Goal: Complete application form

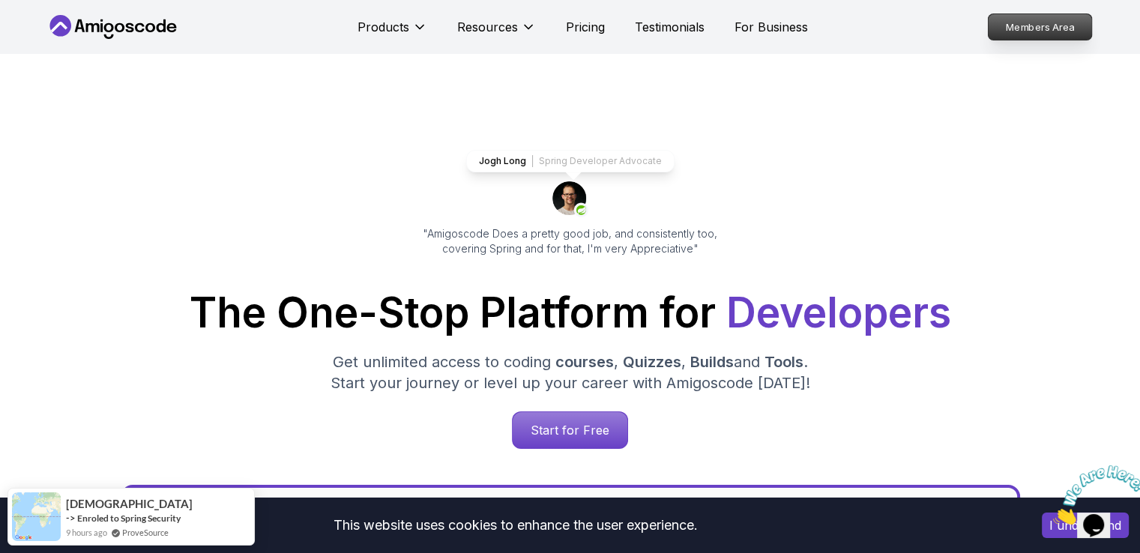
click at [1041, 26] on p "Members Area" at bounding box center [1038, 26] width 103 height 25
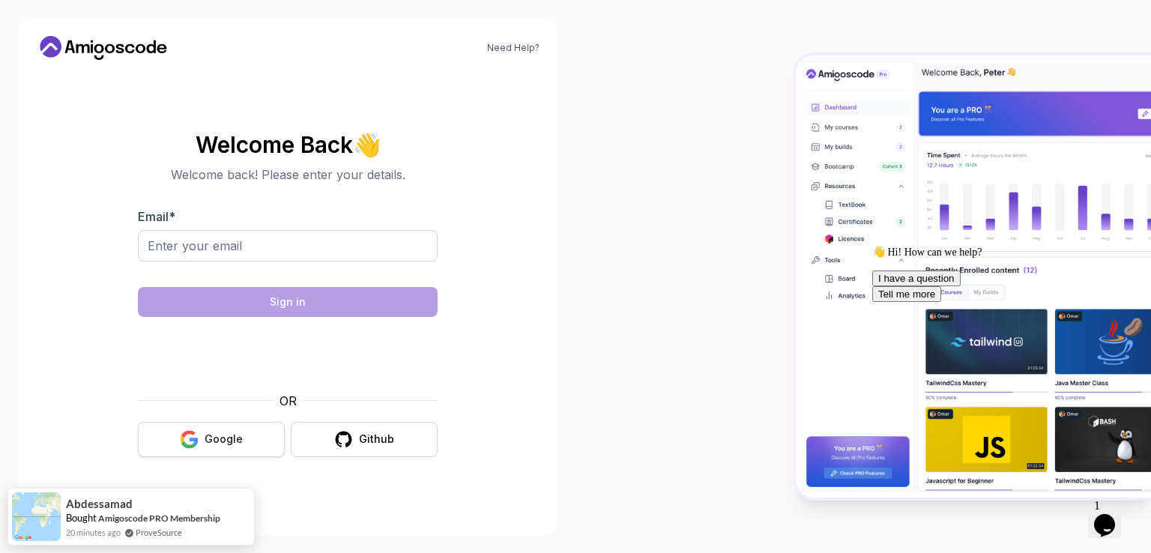
click at [232, 413] on div "OR Google Github" at bounding box center [288, 424] width 300 height 65
click at [230, 447] on button "Google" at bounding box center [211, 439] width 147 height 35
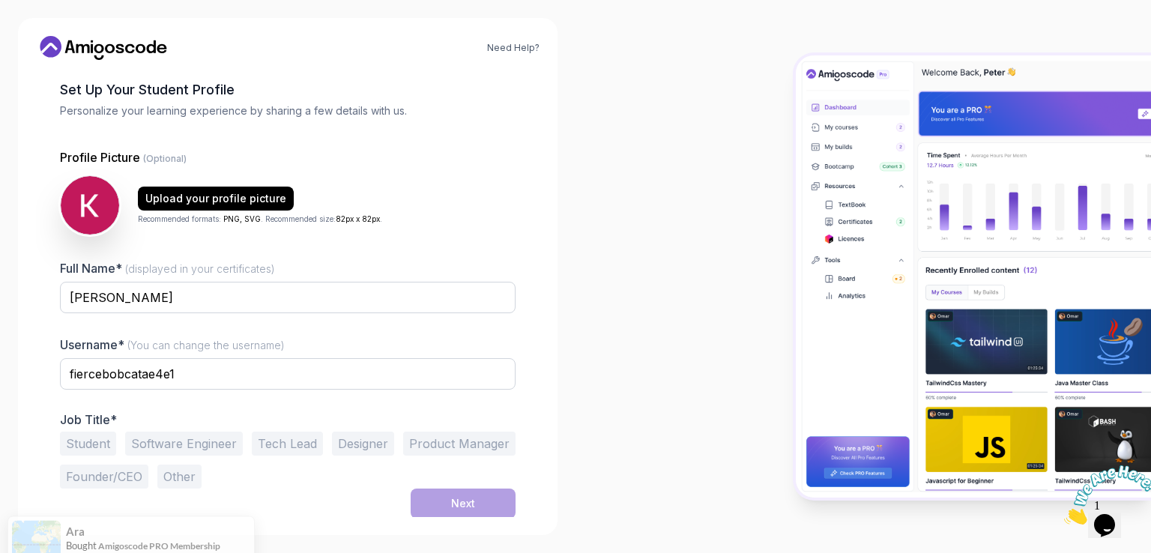
scroll to position [72, 0]
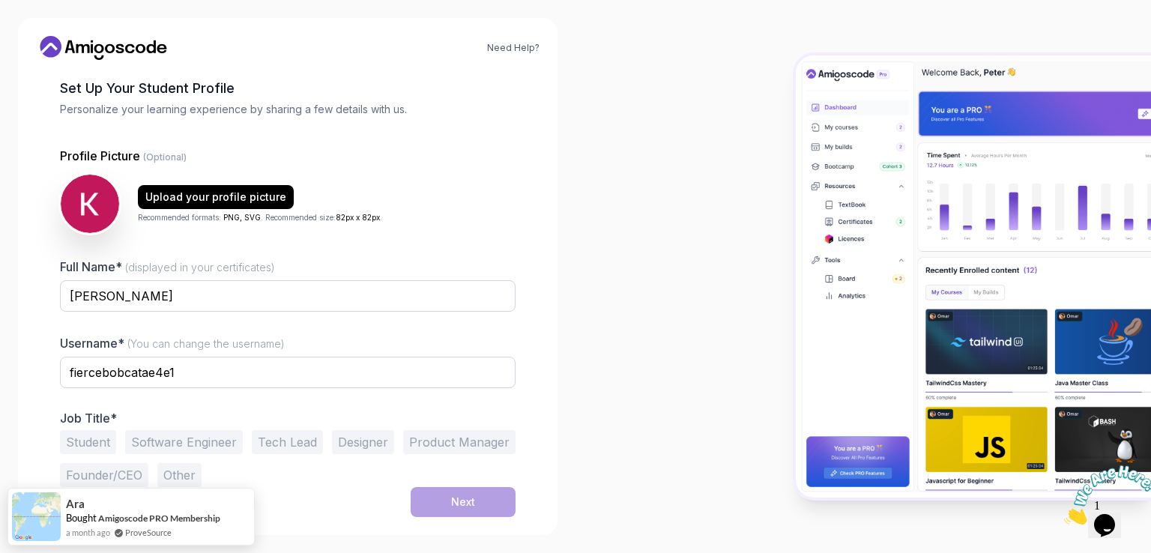
click at [260, 391] on div at bounding box center [288, 397] width 456 height 13
click at [260, 378] on input "fiercebobcatae4e1" at bounding box center [288, 372] width 456 height 31
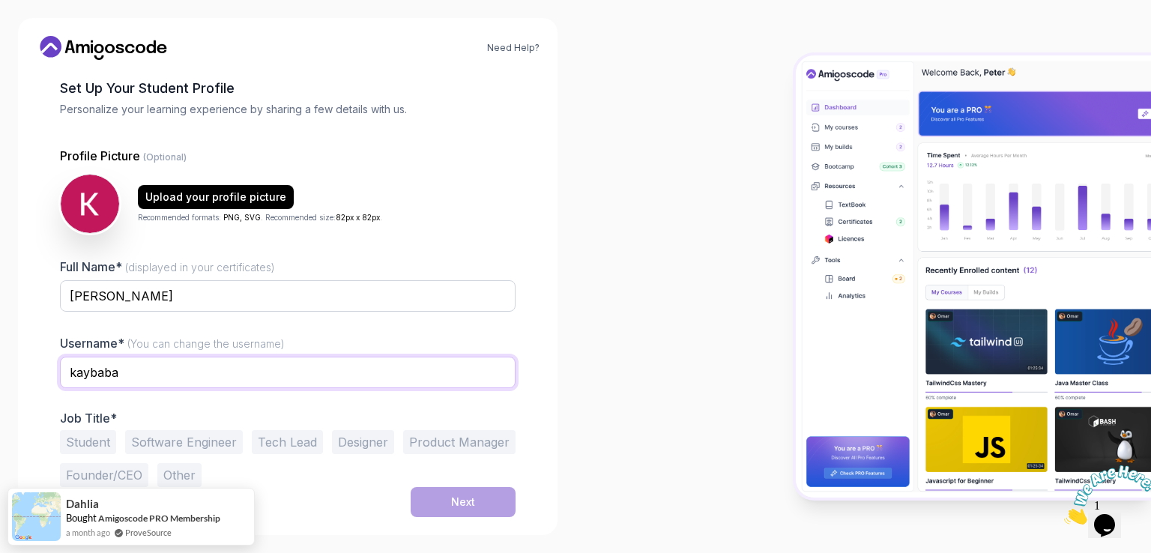
type input "kaybaba"
click at [269, 413] on p "Job Title*" at bounding box center [288, 418] width 456 height 15
click at [200, 447] on button "Software Engineer" at bounding box center [184, 442] width 118 height 24
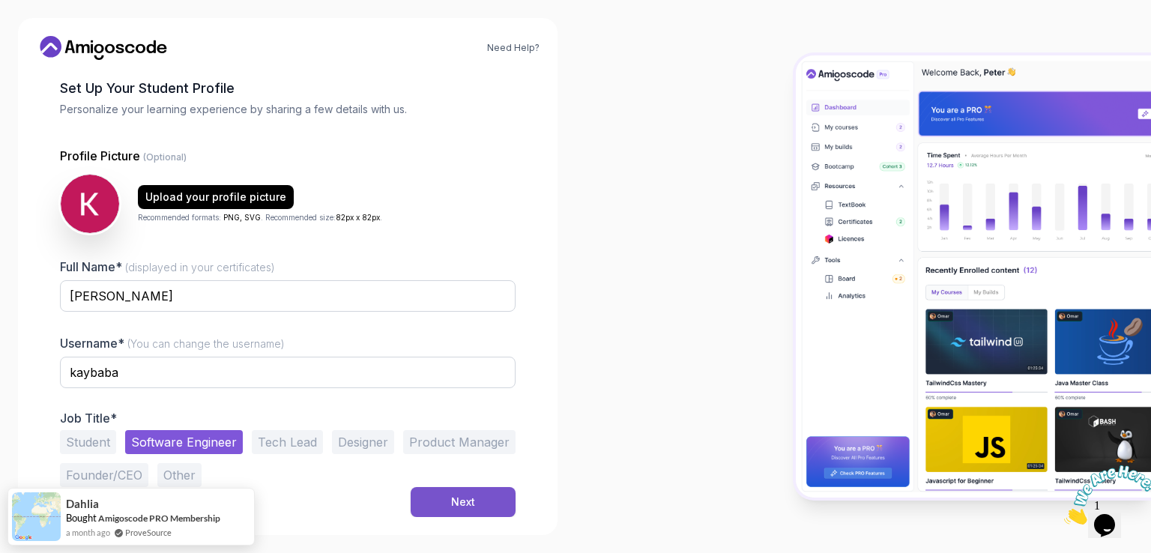
click at [443, 501] on button "Next" at bounding box center [463, 502] width 105 height 30
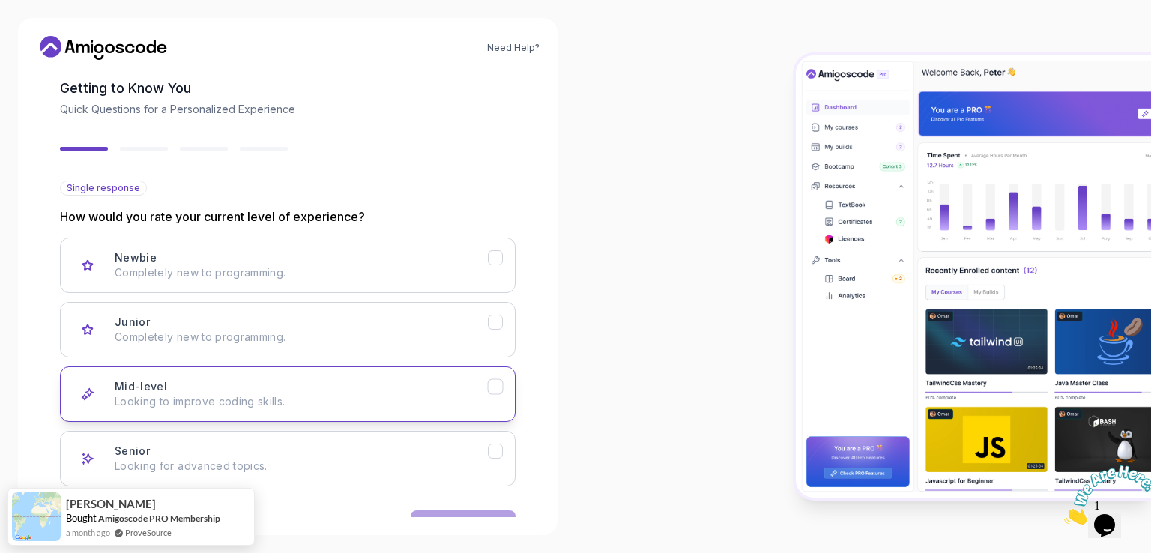
click at [243, 388] on div "Mid-level Looking to improve coding skills." at bounding box center [301, 394] width 373 height 30
click at [491, 450] on icon "Senior" at bounding box center [495, 451] width 8 height 6
click at [461, 510] on button "Next" at bounding box center [463, 525] width 105 height 30
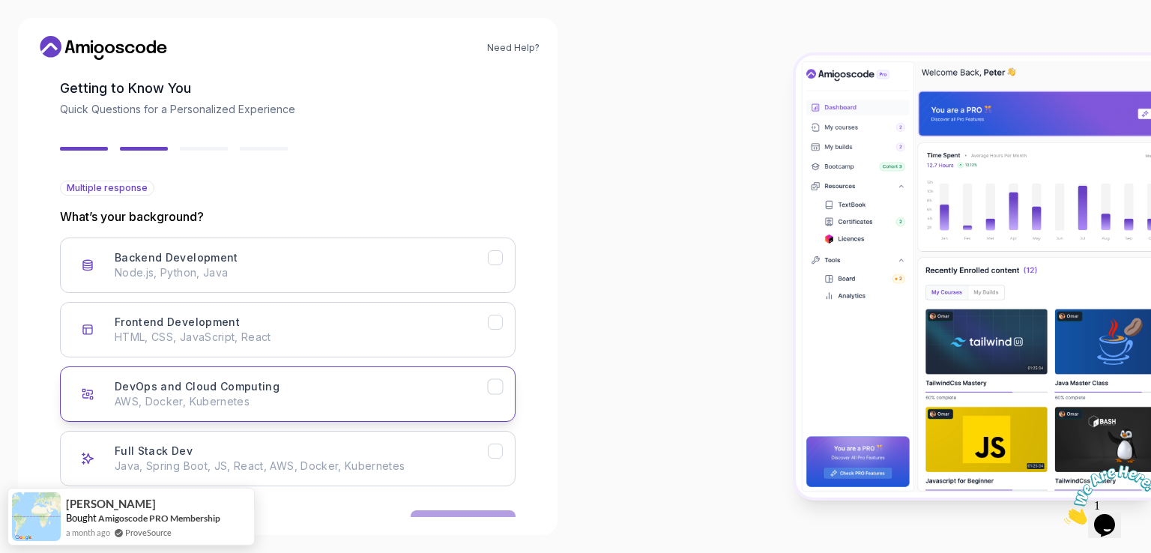
click at [499, 387] on icon "DevOps and Cloud Computing" at bounding box center [495, 387] width 14 height 14
click at [500, 447] on icon "Full Stack Dev" at bounding box center [495, 451] width 14 height 14
click at [504, 386] on button "DevOps and Cloud Computing AWS, Docker, Kubernetes" at bounding box center [288, 393] width 456 height 55
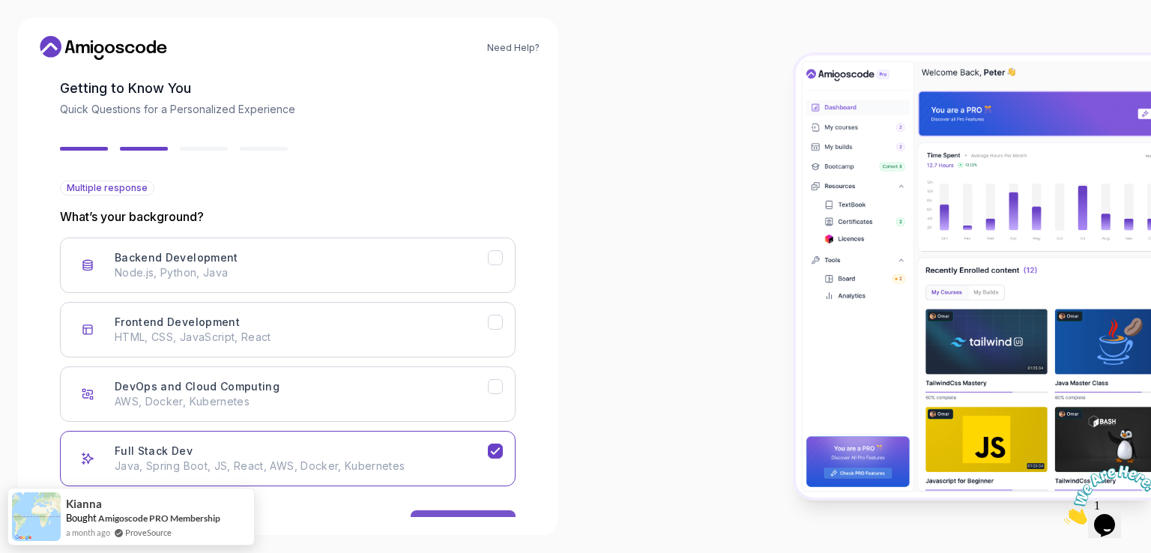
click at [477, 514] on button "Next" at bounding box center [463, 525] width 105 height 30
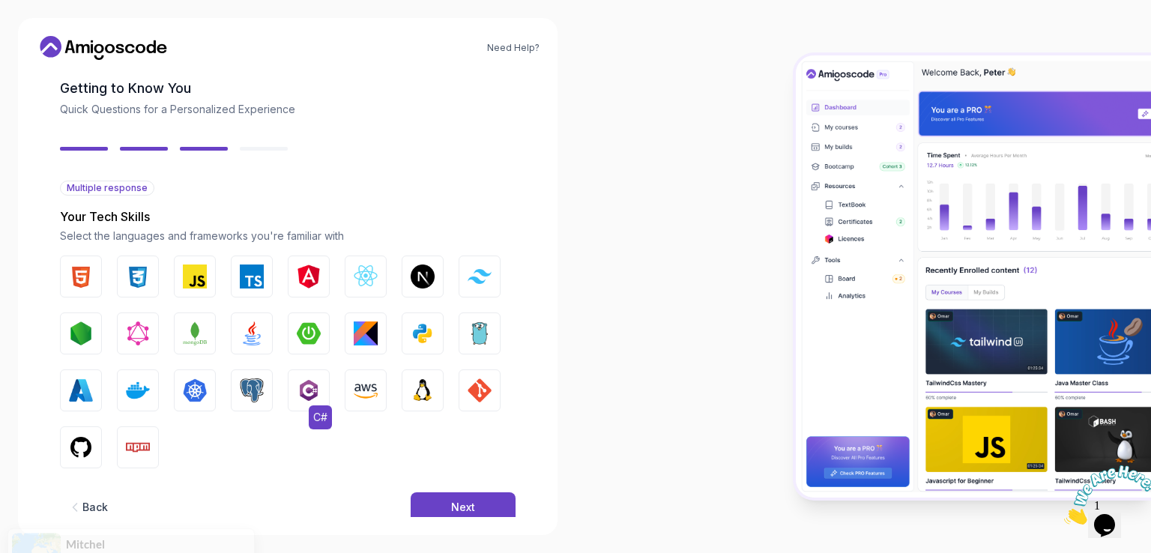
click at [312, 394] on img "button" at bounding box center [309, 390] width 24 height 24
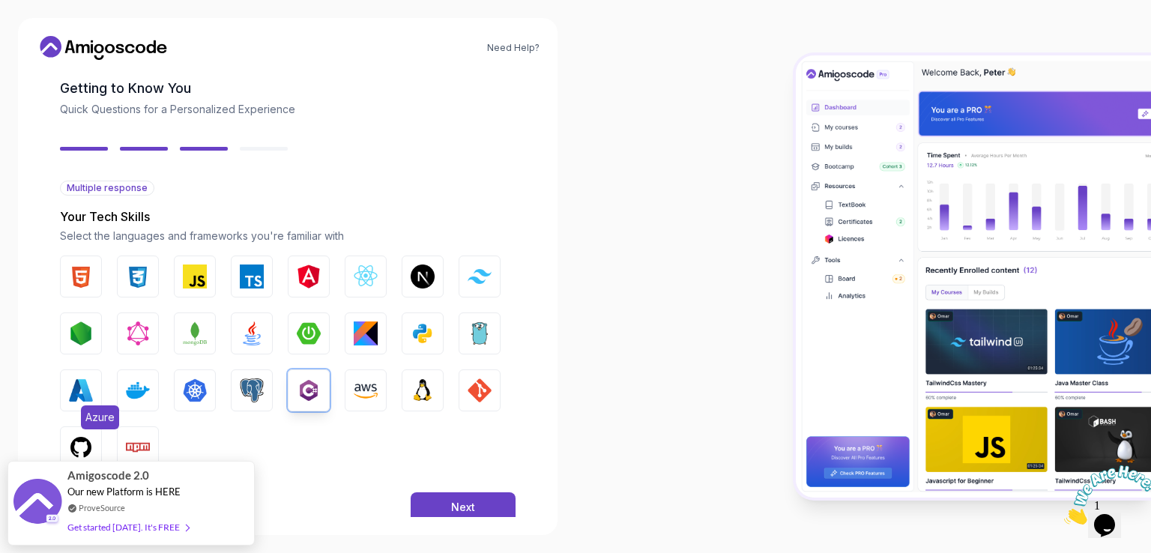
click at [65, 384] on button "Azure" at bounding box center [81, 390] width 42 height 42
click at [195, 278] on img "button" at bounding box center [195, 276] width 24 height 24
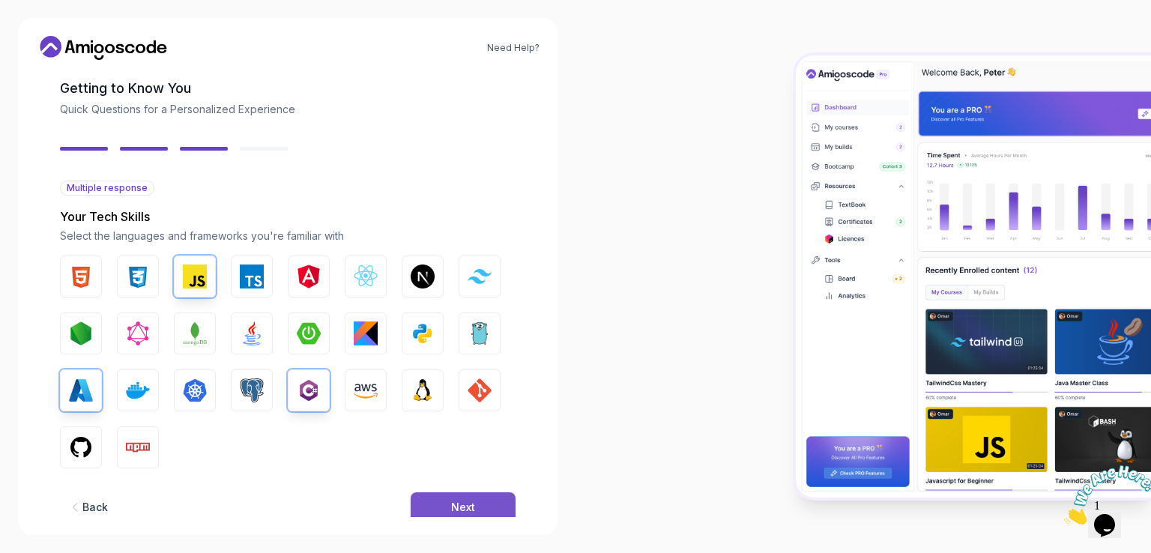
click at [468, 505] on div "Next" at bounding box center [463, 507] width 24 height 15
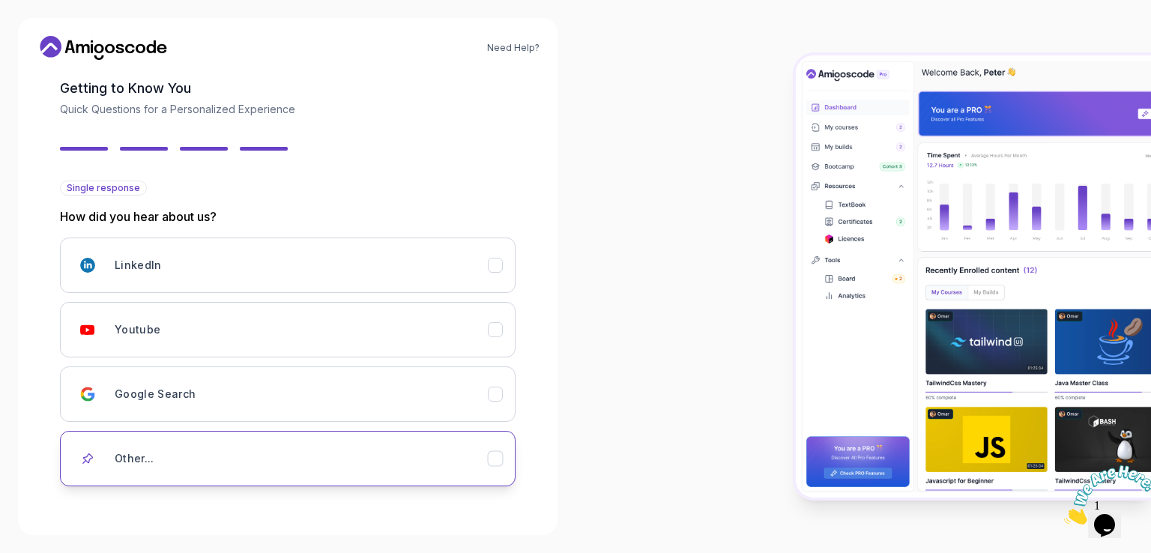
click at [154, 456] on div "Other..." at bounding box center [301, 459] width 373 height 30
click at [262, 509] on input "text" at bounding box center [288, 510] width 456 height 31
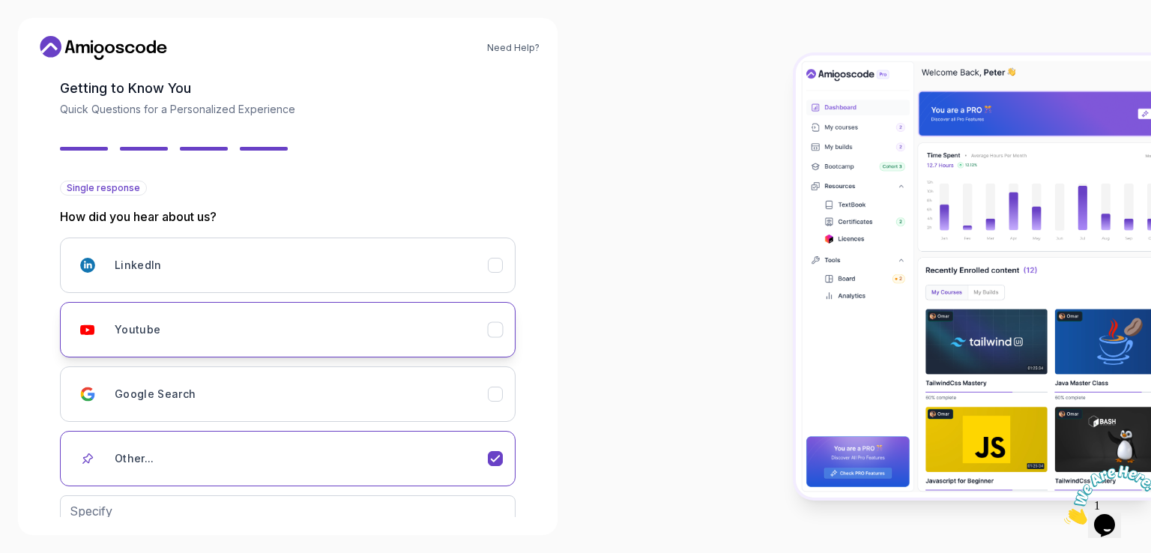
click at [149, 345] on button "Youtube" at bounding box center [288, 329] width 456 height 55
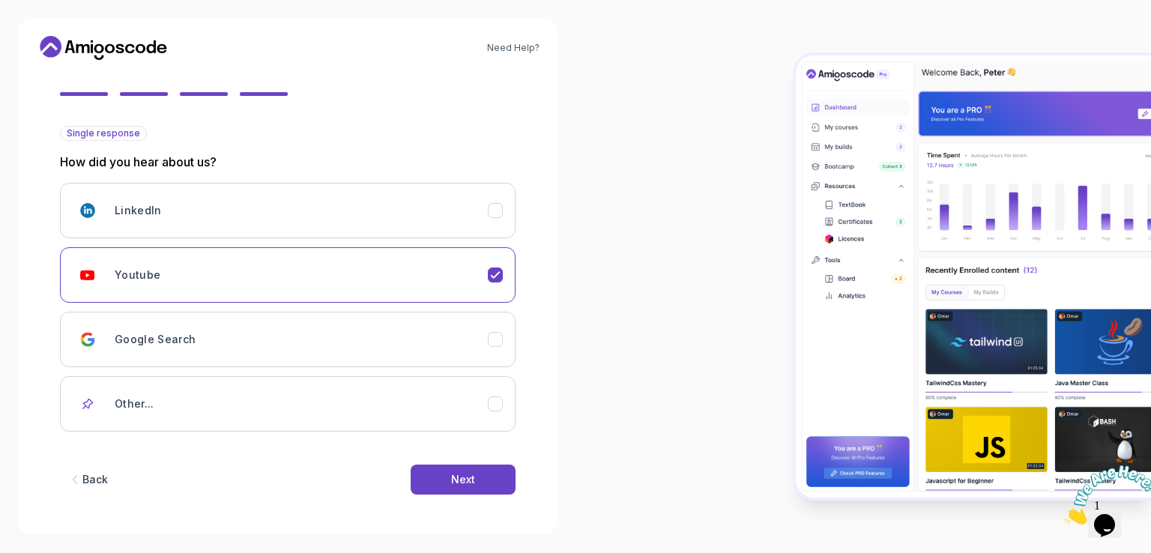
click at [411, 465] on button "Next" at bounding box center [463, 480] width 105 height 30
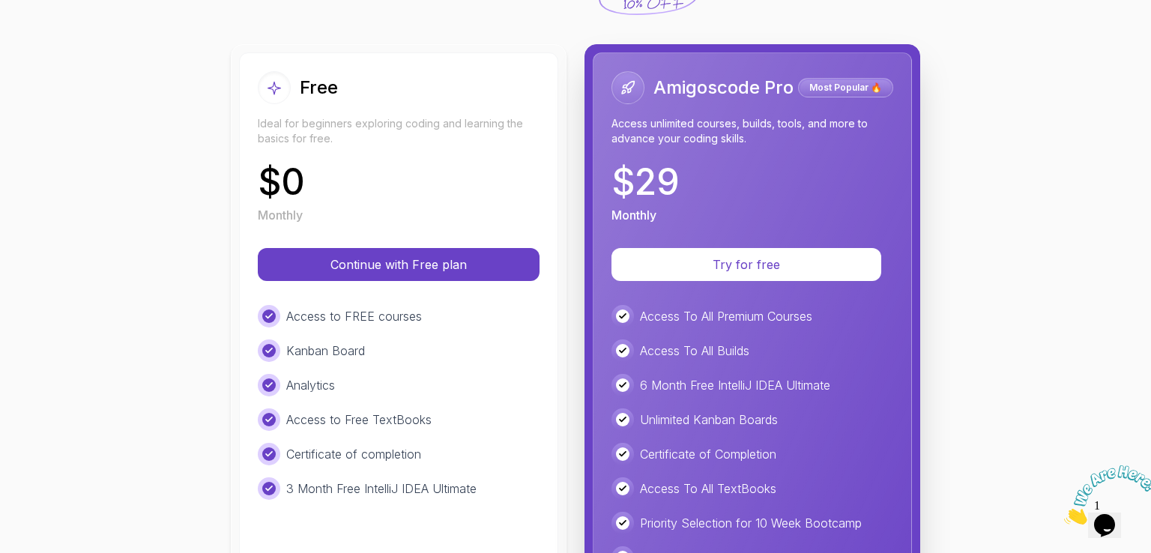
scroll to position [124, 0]
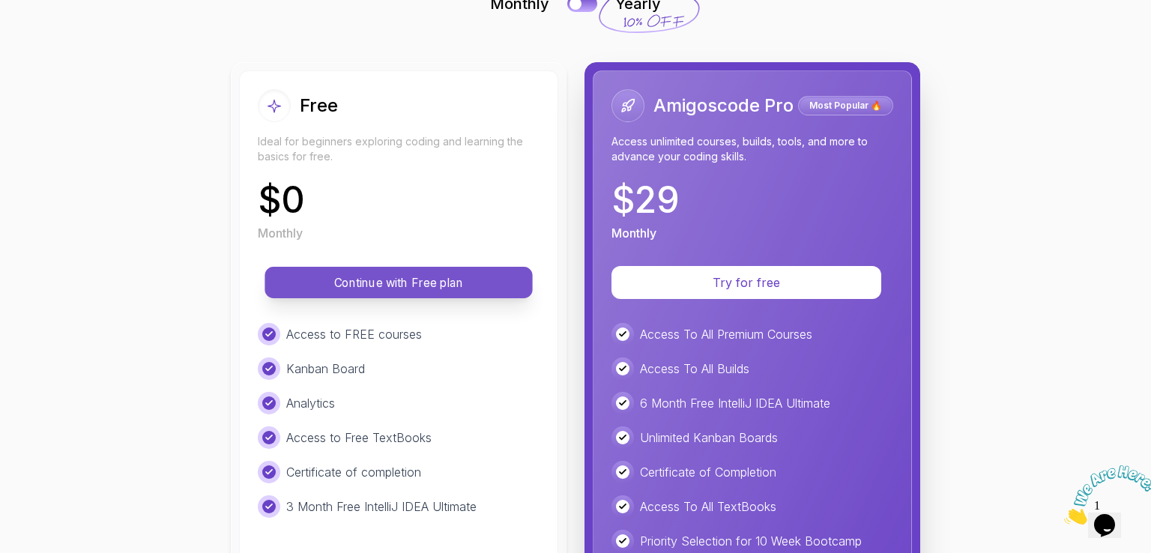
click at [387, 279] on p "Continue with Free plan" at bounding box center [399, 282] width 234 height 17
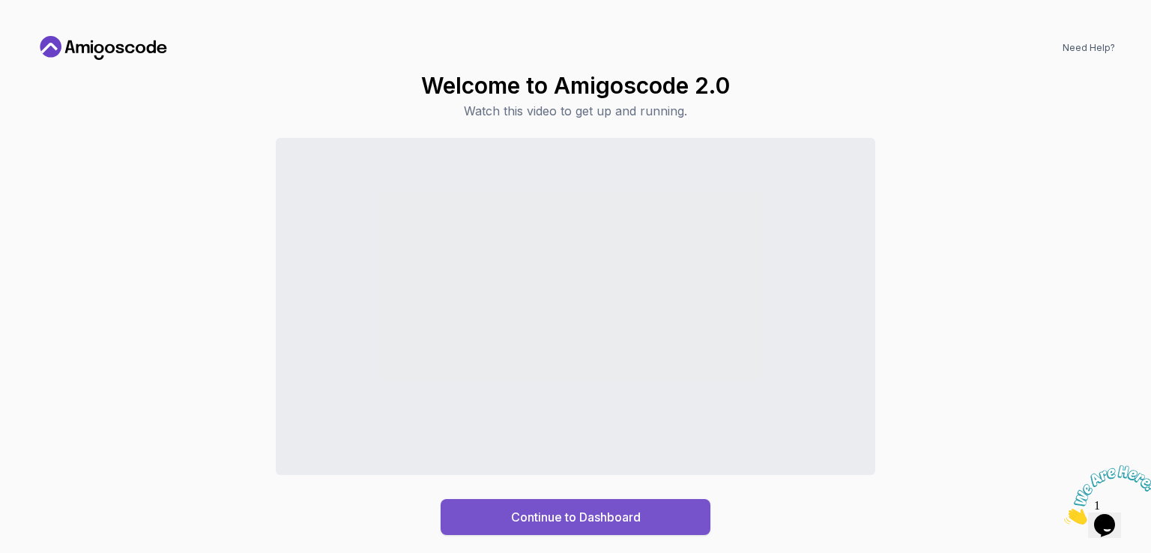
click at [622, 523] on div "Continue to Dashboard" at bounding box center [576, 517] width 130 height 18
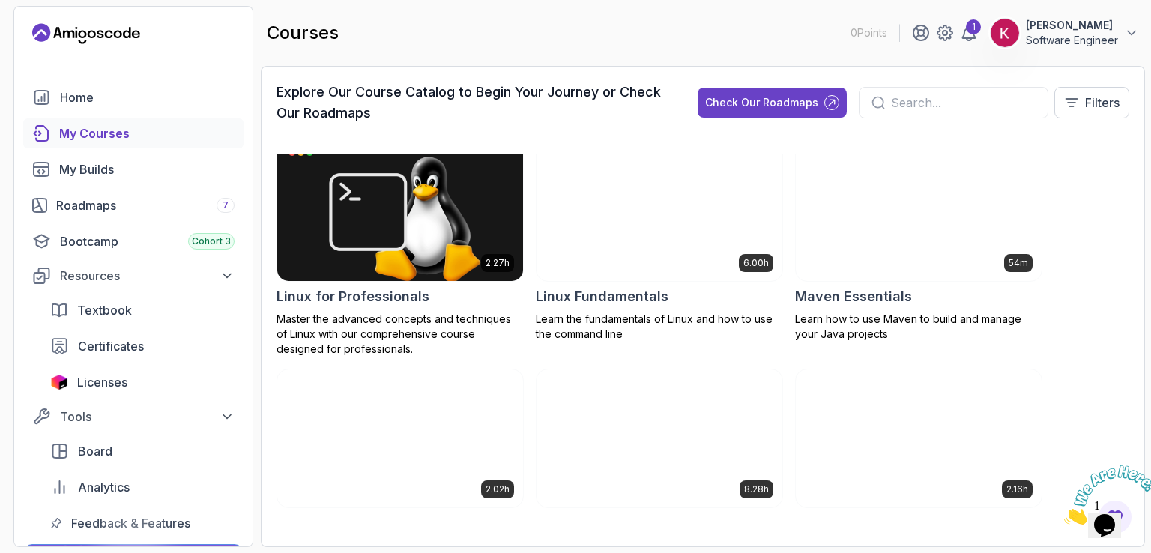
scroll to position [2260, 0]
